Goal: Book appointment/travel/reservation

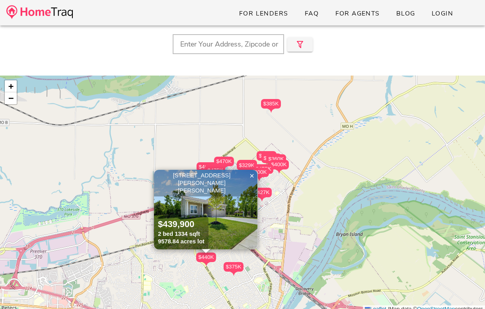
click at [262, 170] on div "$400K" at bounding box center [259, 173] width 20 height 10
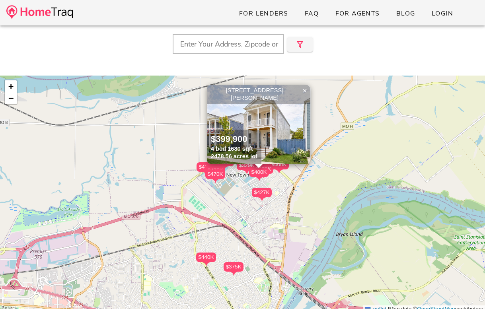
click at [271, 137] on img at bounding box center [258, 125] width 103 height 80
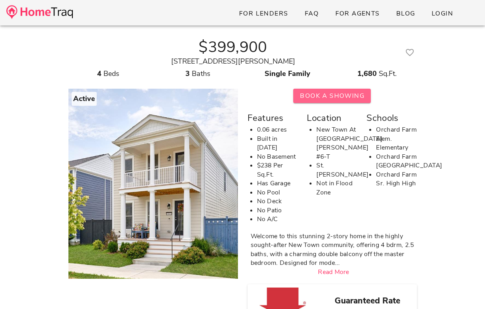
click at [333, 94] on span "Book A Showing" at bounding box center [332, 96] width 65 height 9
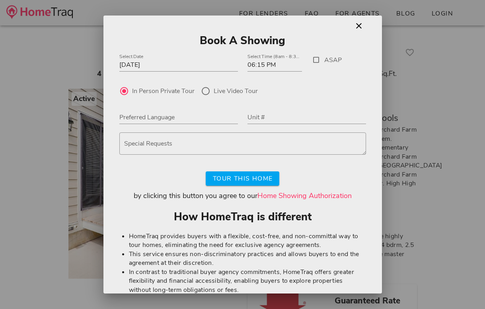
click at [304, 192] on link "Home Showing Authorization" at bounding box center [304, 196] width 94 height 10
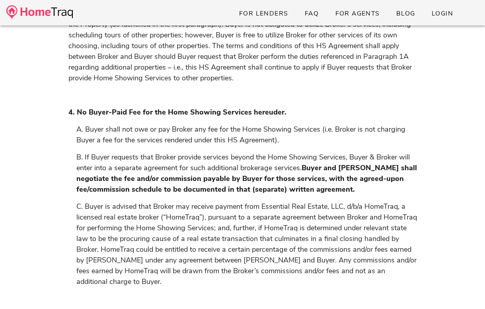
scroll to position [442, 0]
